Goal: Transaction & Acquisition: Download file/media

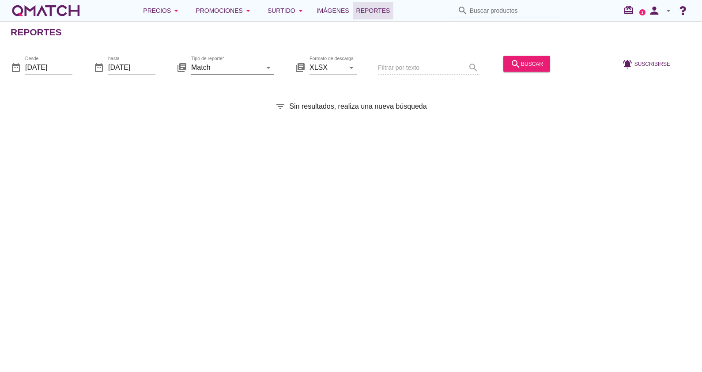
click at [214, 67] on input "Match" at bounding box center [226, 67] width 70 height 14
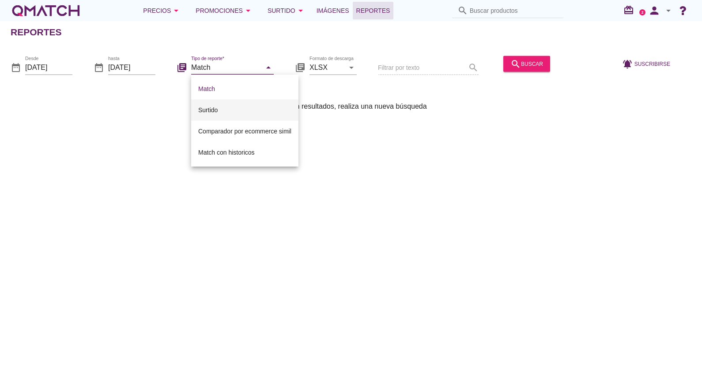
click at [222, 112] on div "Surtido" at bounding box center [244, 110] width 93 height 11
type input "Surtido"
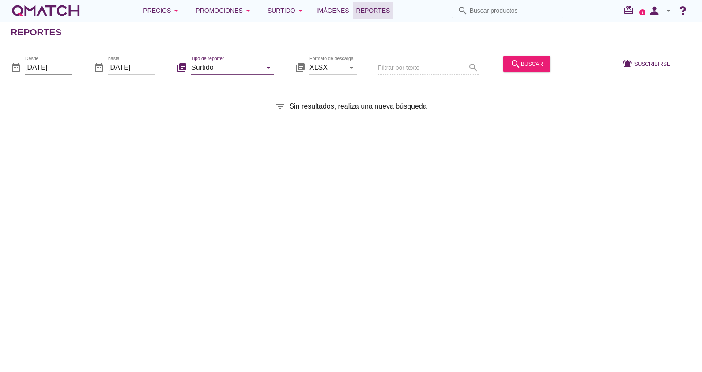
click at [63, 66] on input "[DATE]" at bounding box center [48, 67] width 47 height 14
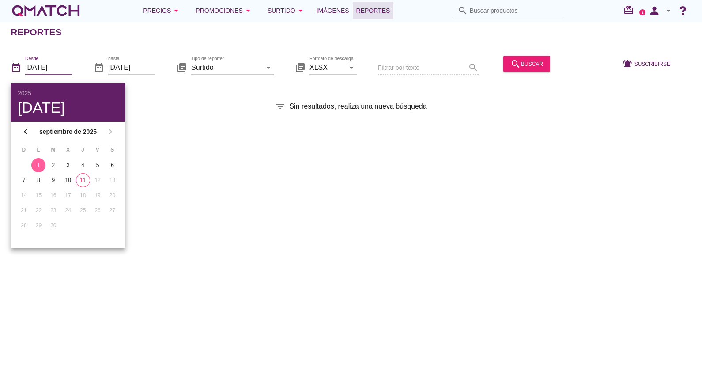
click at [90, 180] on td "11" at bounding box center [83, 180] width 14 height 14
click at [85, 180] on div "11" at bounding box center [82, 180] width 13 height 8
type input "[DATE]"
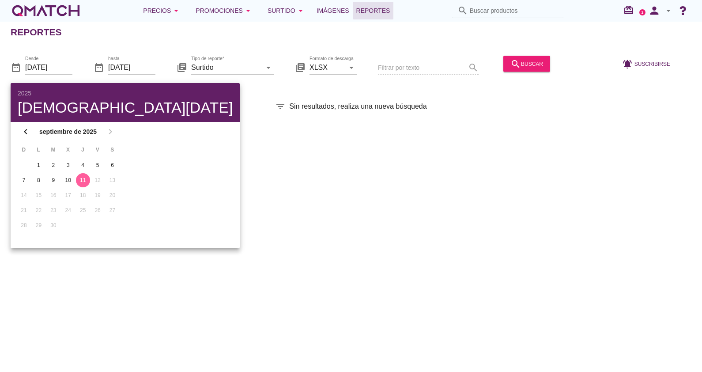
click at [333, 199] on div "Reportes date_range Desde [DATE] date_range hasta [DATE] library_books Tipo de …" at bounding box center [351, 196] width 702 height 350
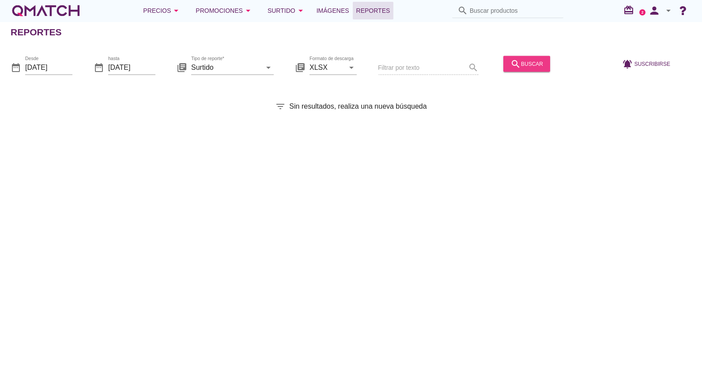
click at [513, 64] on icon "search" at bounding box center [515, 63] width 11 height 11
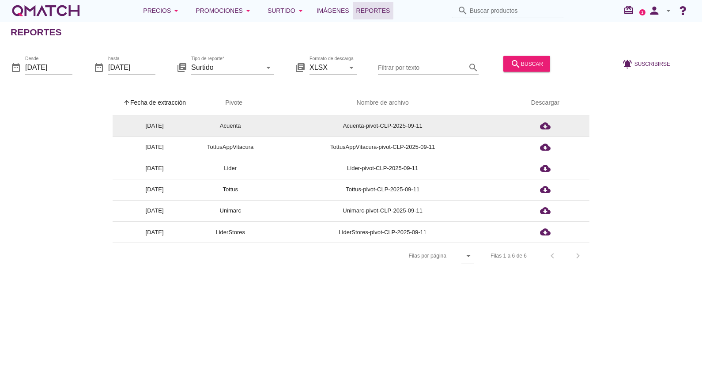
click at [551, 132] on td "cloud_download" at bounding box center [545, 125] width 88 height 21
click at [546, 126] on icon "cloud_download" at bounding box center [545, 125] width 11 height 11
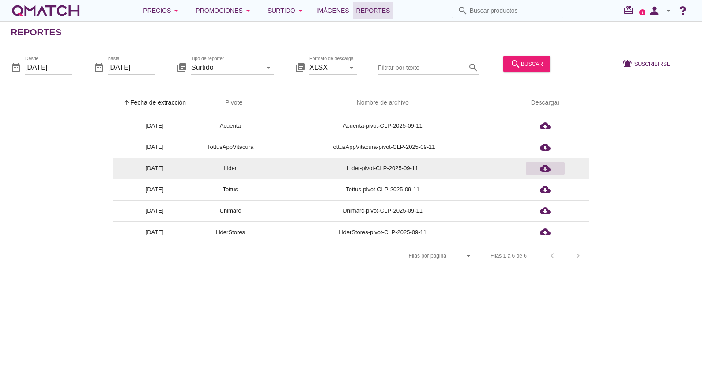
click at [554, 168] on div "cloud_download" at bounding box center [545, 168] width 32 height 11
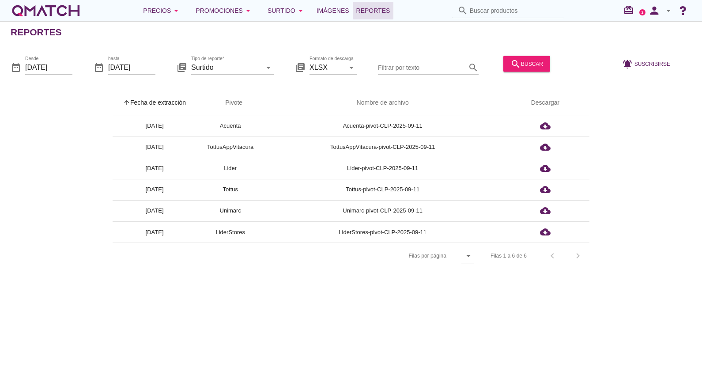
click at [14, 195] on div "arrow_upward Fecha de extracción arrow_upward Pivote Nombre de archivo Descarga…" at bounding box center [351, 179] width 680 height 178
